Goal: Find specific page/section: Find specific page/section

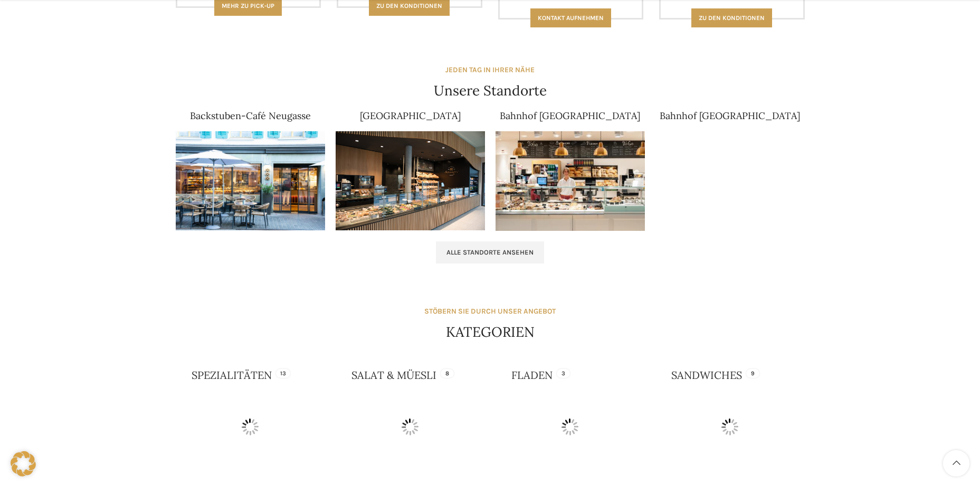
scroll to position [633, 0]
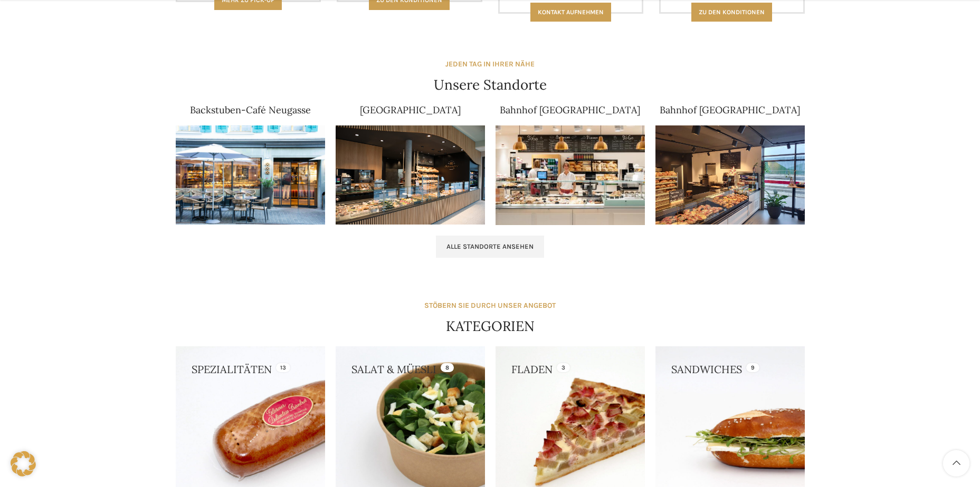
click at [259, 182] on img at bounding box center [250, 176] width 149 height 100
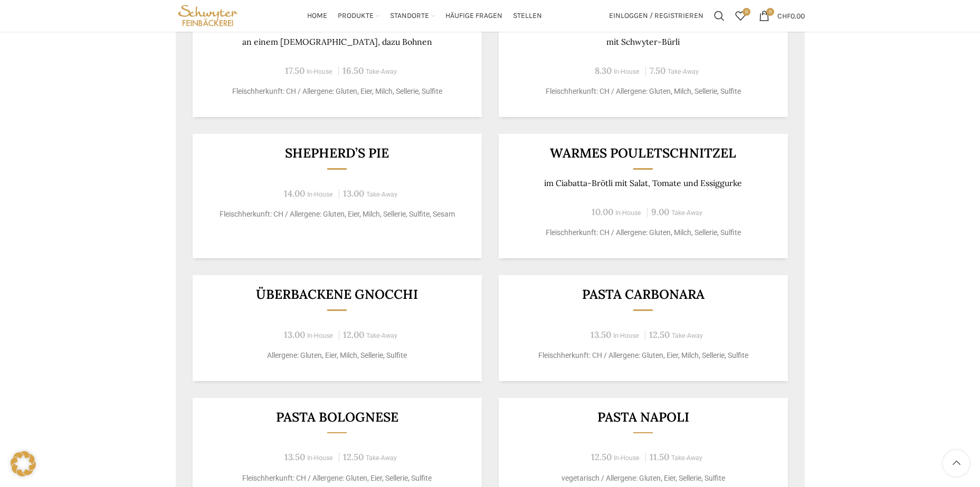
scroll to position [844, 0]
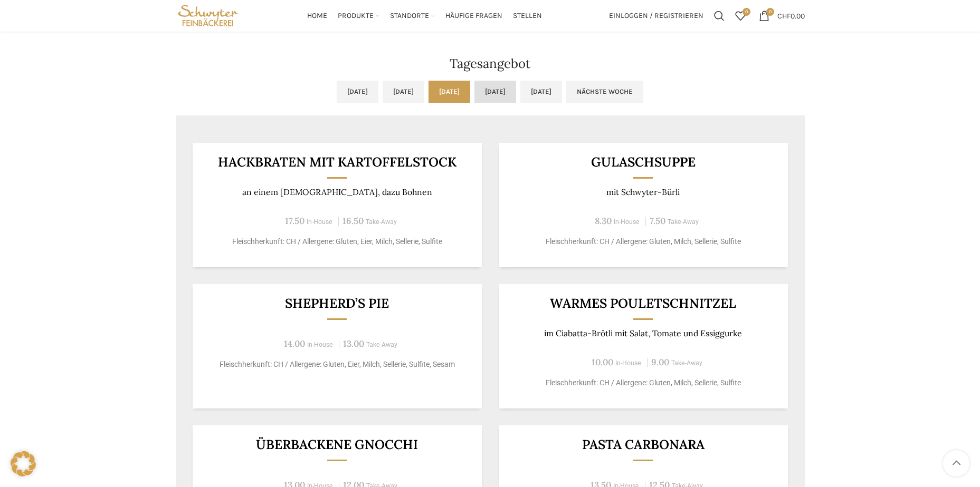
click at [516, 99] on link "[DATE]" at bounding box center [495, 92] width 42 height 22
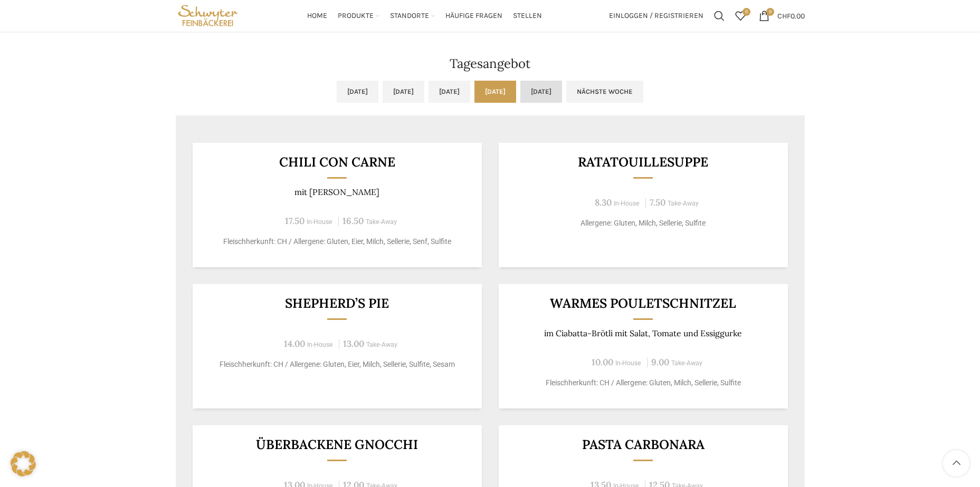
click at [562, 94] on link "[DATE]" at bounding box center [541, 92] width 42 height 22
